Goal: Navigation & Orientation: Find specific page/section

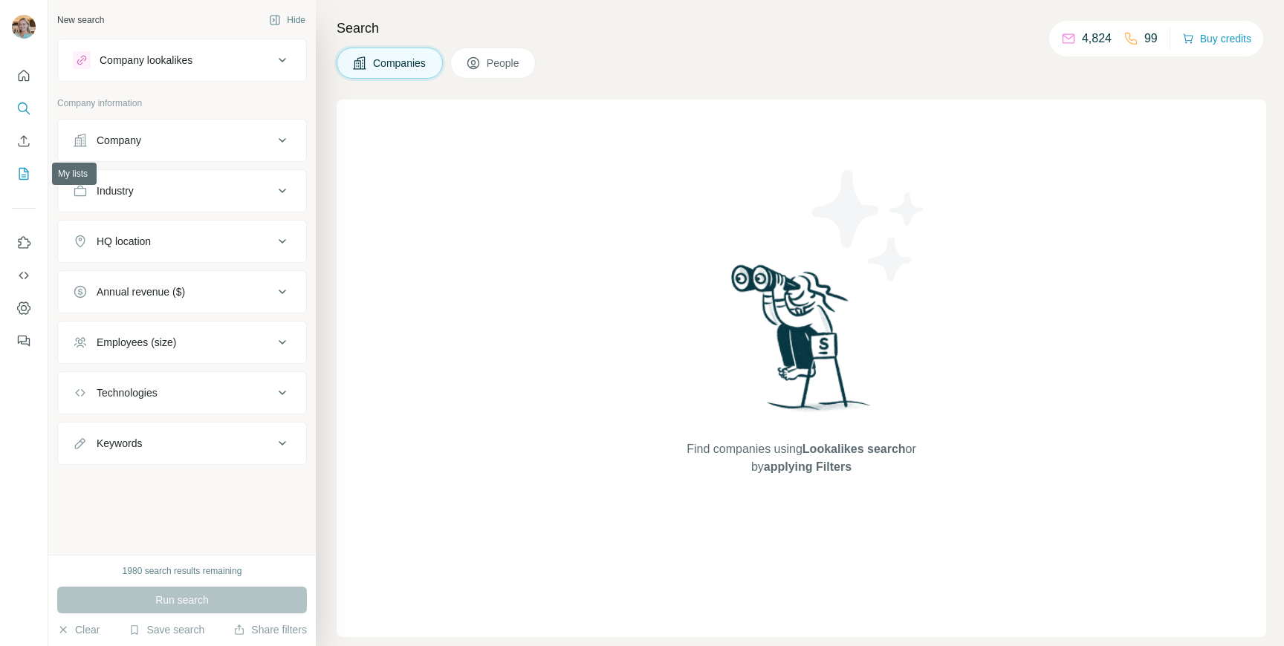
click at [22, 172] on icon "My lists" at bounding box center [23, 173] width 15 height 15
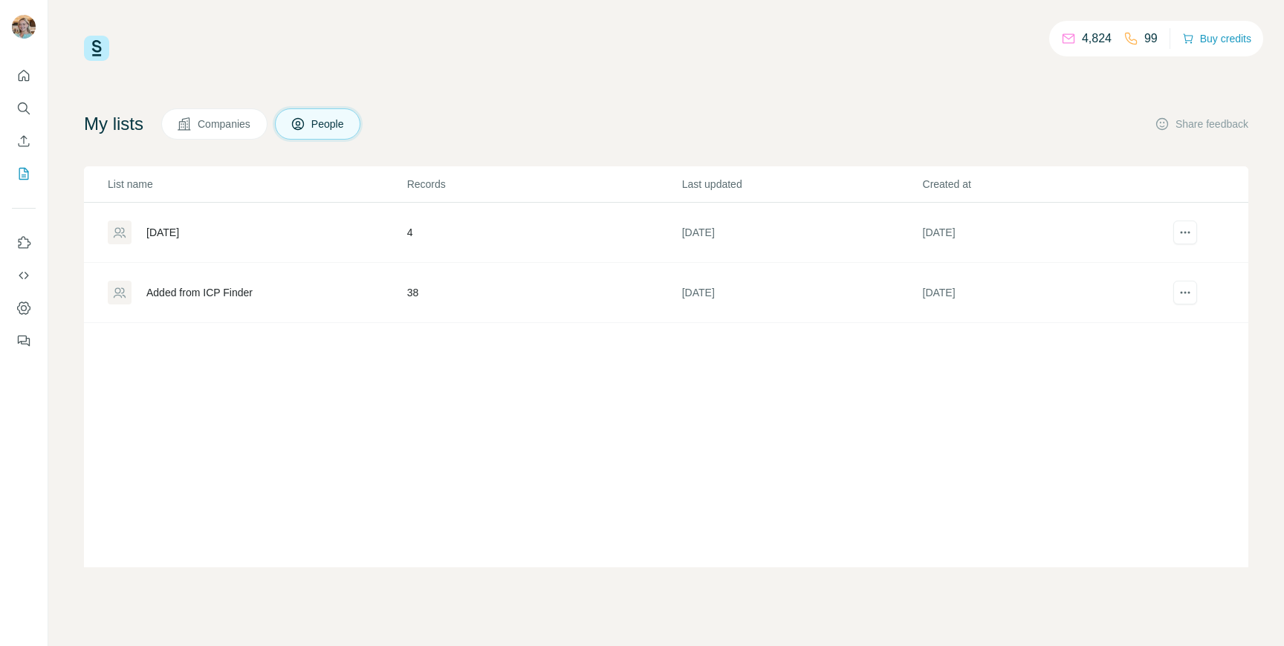
click at [180, 285] on div "Added from ICP Finder" at bounding box center [257, 293] width 298 height 24
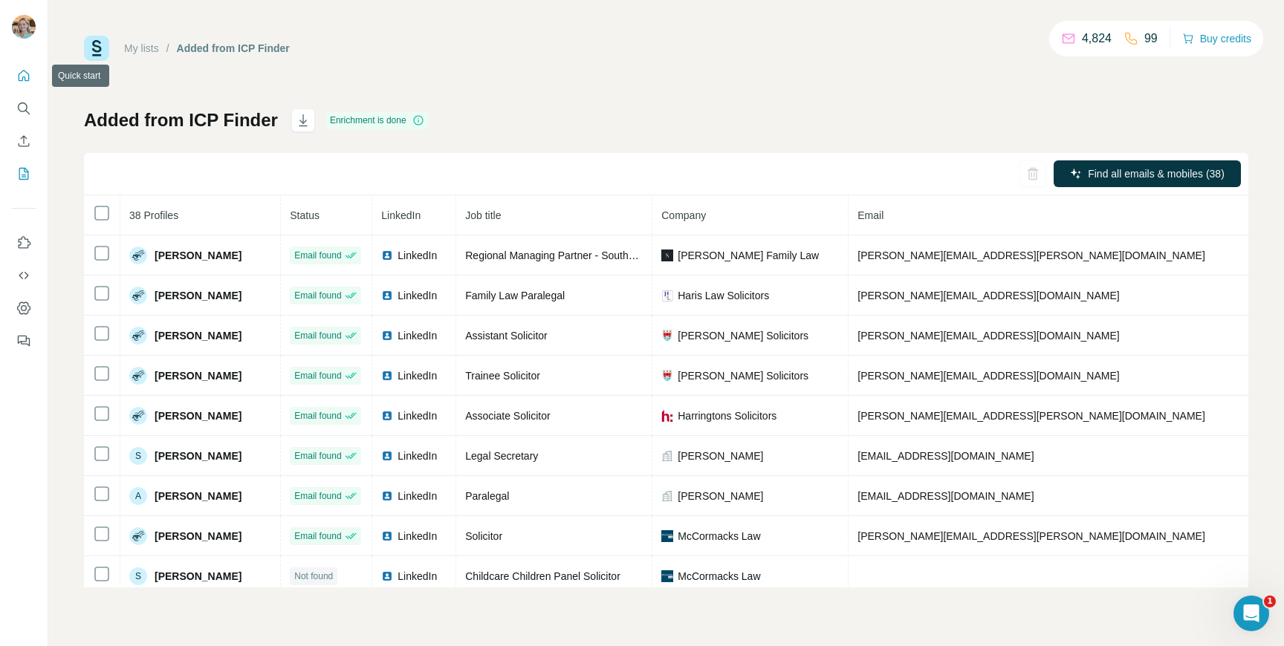
click at [27, 70] on icon "Quick start" at bounding box center [23, 75] width 15 height 15
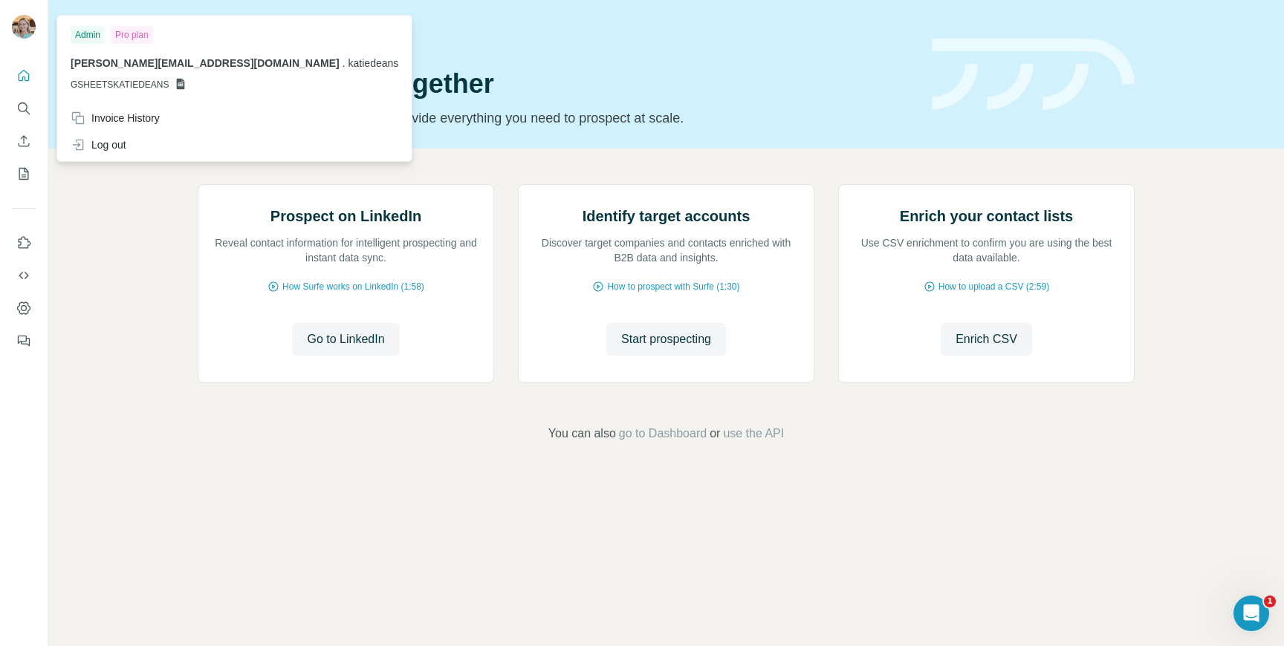
click at [109, 70] on p "[PERSON_NAME][EMAIL_ADDRESS][DOMAIN_NAME] . katiedeans" at bounding box center [235, 63] width 328 height 15
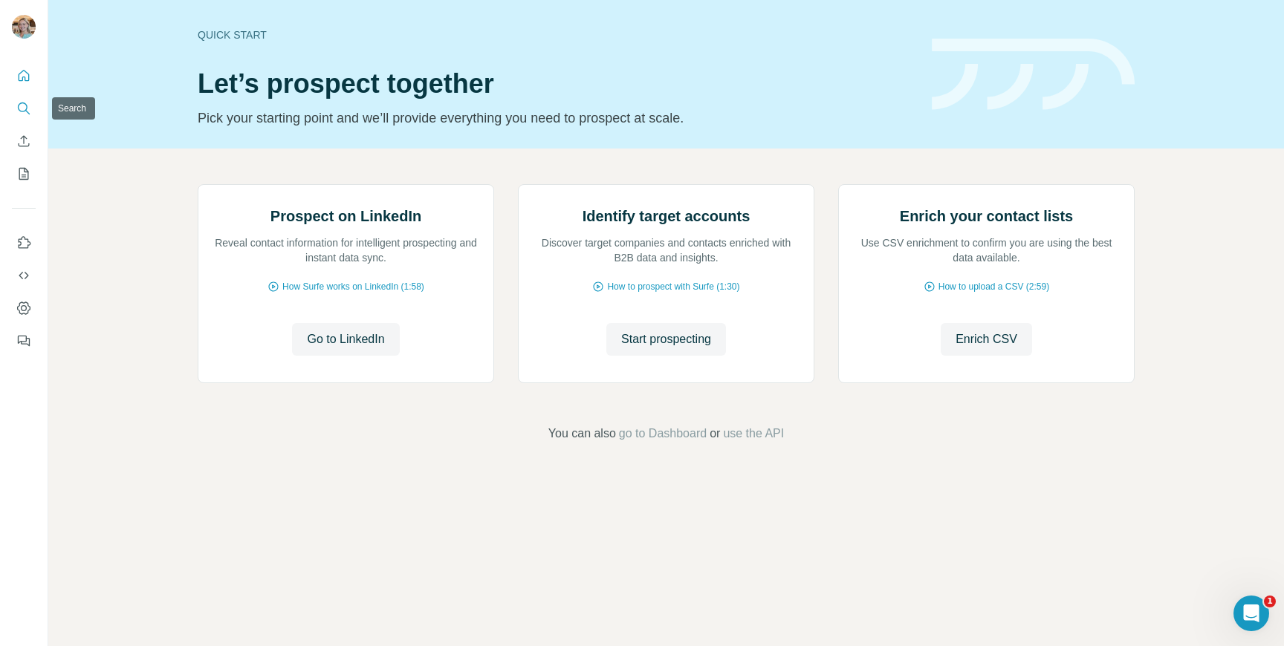
click at [13, 100] on button "Search" at bounding box center [24, 108] width 24 height 27
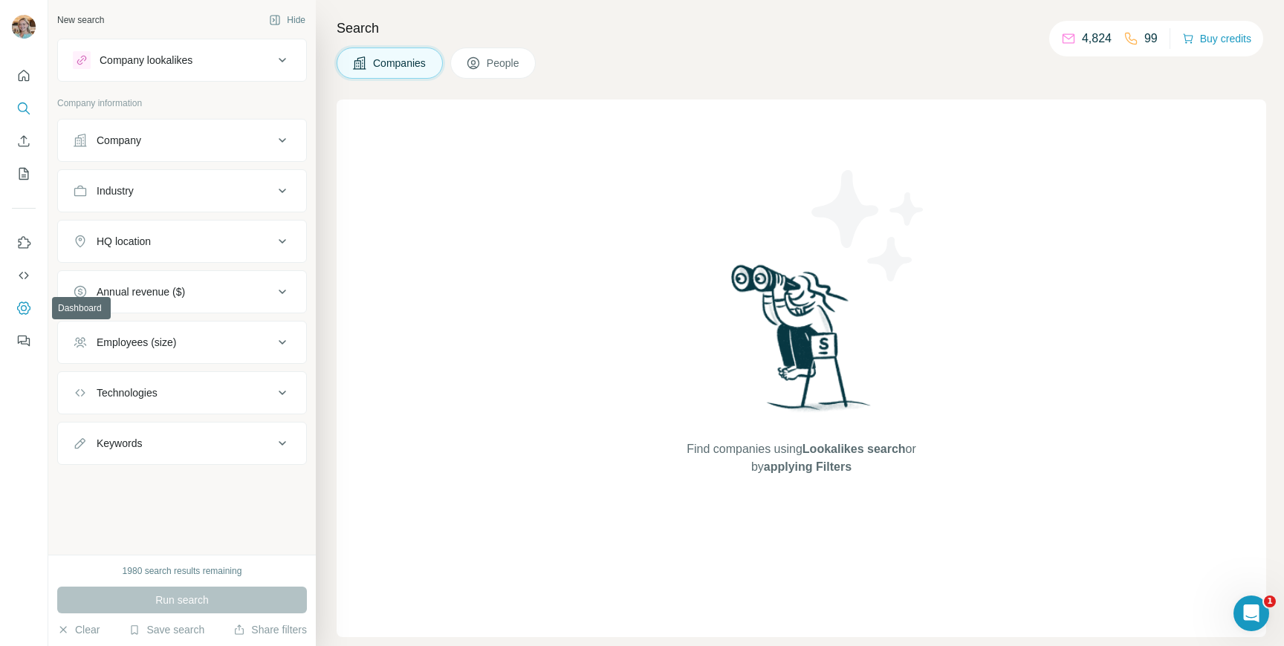
click at [18, 302] on icon "Dashboard" at bounding box center [23, 308] width 15 height 15
